Goal: Check status: Check status

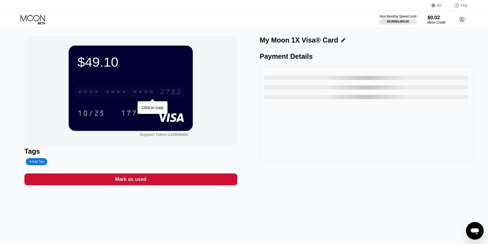
click at [110, 94] on div "* * * *" at bounding box center [116, 92] width 22 height 9
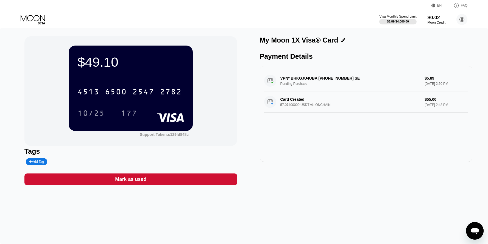
click at [91, 116] on div "10/25" at bounding box center [90, 114] width 27 height 9
click at [129, 112] on div "177" at bounding box center [129, 114] width 16 height 9
click at [303, 80] on div "VPN* BHKGJU4UBA +46708839830 SE Pending Purchase $5.89 Aug 22, 2025 2:50 PM" at bounding box center [366, 80] width 204 height 21
click at [165, 121] on rect at bounding box center [170, 117] width 27 height 9
click at [341, 44] on div "My Moon 1X Visa® Card" at bounding box center [366, 41] width 213 height 11
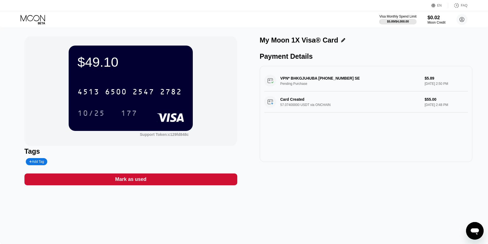
click at [358, 29] on div "$49.10 4513 6500 2547 2782 10/25 177 Support Token: c129fd848c Tags Add Tag Mar…" at bounding box center [244, 136] width 488 height 216
click at [404, 22] on div "$5.89 / $4,000.00" at bounding box center [398, 21] width 22 height 3
drag, startPoint x: 312, startPoint y: 49, endPoint x: 288, endPoint y: 47, distance: 24.8
click at [314, 50] on div "My Moon 1X Visa® Card Payment Details VPN* BHKGJU4UBA +46708839830 SE Pending P…" at bounding box center [366, 110] width 213 height 149
click at [200, 52] on div "$49.10 4513 6500 2547 2782 10/25 177 Support Token: c129fd848c" at bounding box center [130, 91] width 213 height 110
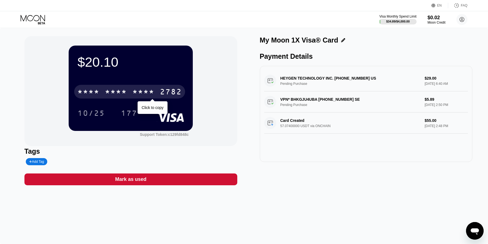
click at [104, 95] on div "* * * * * * * * * * * * 2782" at bounding box center [129, 92] width 111 height 14
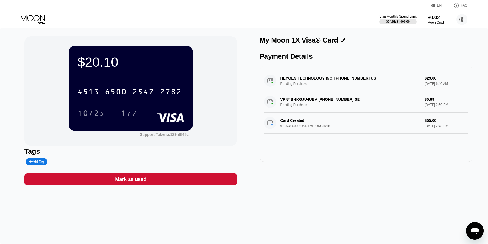
click at [88, 105] on div "[CREDIT_CARD_NUMBER] 10/25 177" at bounding box center [130, 97] width 107 height 32
click at [98, 113] on div "10/25" at bounding box center [90, 114] width 27 height 9
click at [132, 113] on div "177" at bounding box center [129, 114] width 16 height 9
click at [276, 43] on div "My Moon 1X Visa® Card" at bounding box center [299, 40] width 79 height 8
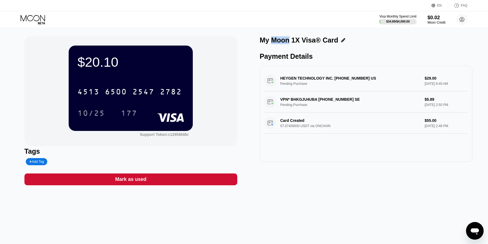
click at [275, 43] on div "My Moon 1X Visa® Card" at bounding box center [299, 40] width 79 height 8
click at [269, 51] on div "My Moon 1X Visa® Card Payment Details HEYGEN TECHNOLOGY INC. [PHONE_NUMBER] US …" at bounding box center [366, 110] width 213 height 149
